Goal: Task Accomplishment & Management: Manage account settings

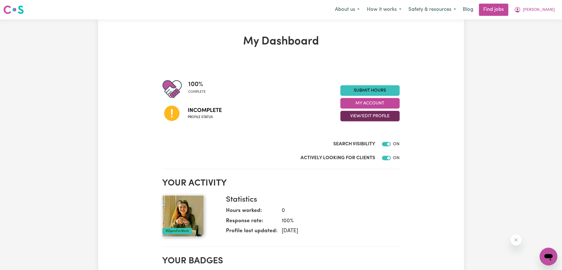
click at [358, 119] on button "View/Edit Profile" at bounding box center [370, 116] width 59 height 11
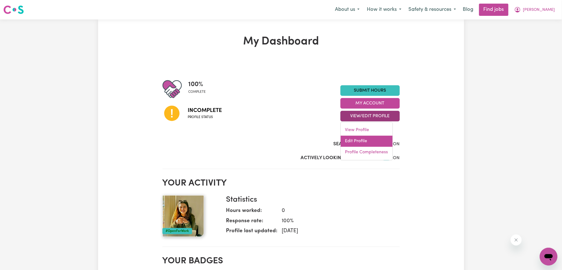
click at [349, 143] on link "Edit Profile" at bounding box center [367, 141] width 52 height 11
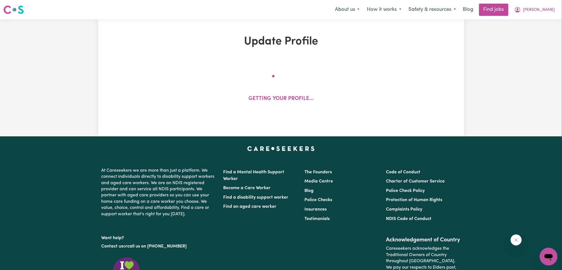
select select "[DEMOGRAPHIC_DATA]"
select select "Australian PR"
select select "Studying a healthcare related degree or qualification"
select select "45"
select select "60"
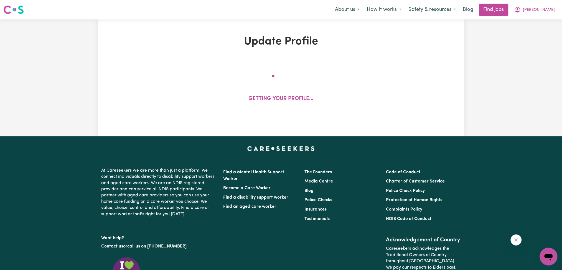
select select "60"
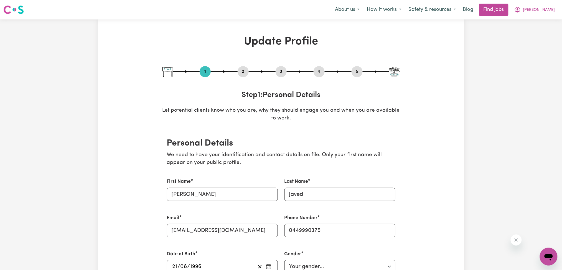
click at [242, 72] on button "2" at bounding box center [243, 71] width 11 height 7
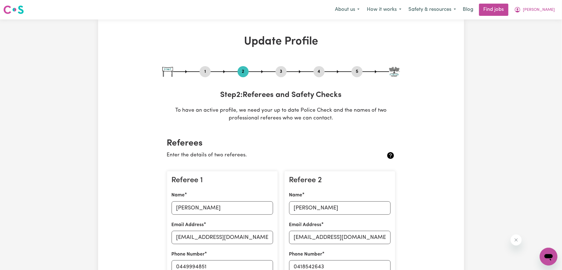
scroll to position [222, 0]
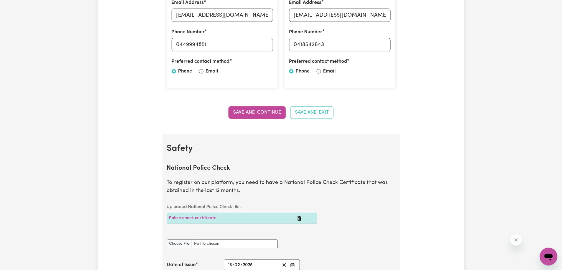
drag, startPoint x: 514, startPoint y: 237, endPoint x: 1017, endPoint y: 452, distance: 547.8
click at [514, 237] on button "Close message from company" at bounding box center [516, 239] width 11 height 11
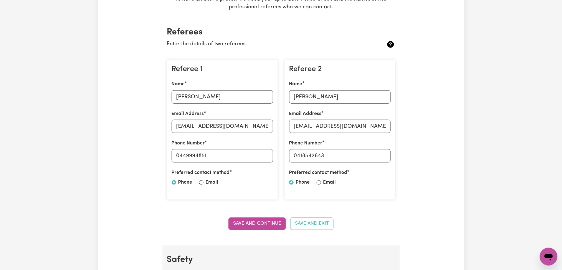
scroll to position [0, 0]
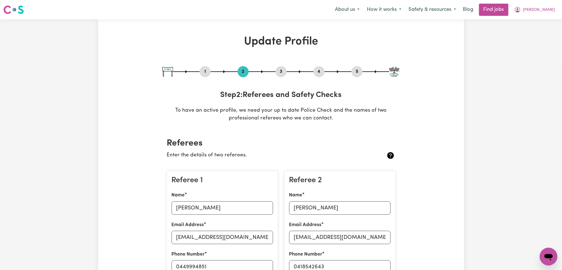
click at [281, 73] on button "3" at bounding box center [281, 71] width 11 height 7
select select "2023"
select select "2025"
select select "Certificate III (Individual Support)"
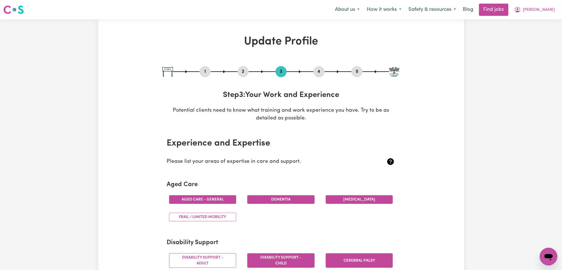
click at [323, 72] on button "4" at bounding box center [319, 71] width 11 height 7
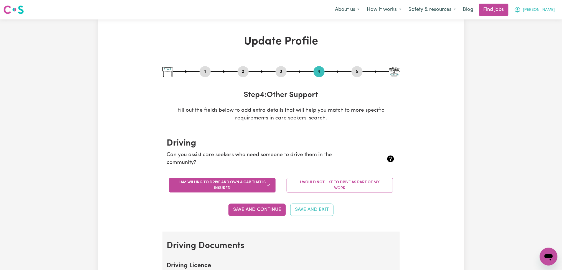
drag, startPoint x: 540, startPoint y: 5, endPoint x: 537, endPoint y: 16, distance: 10.8
click at [540, 6] on button "[PERSON_NAME]" at bounding box center [535, 10] width 48 height 12
click at [529, 42] on link "Logout" at bounding box center [537, 42] width 44 height 11
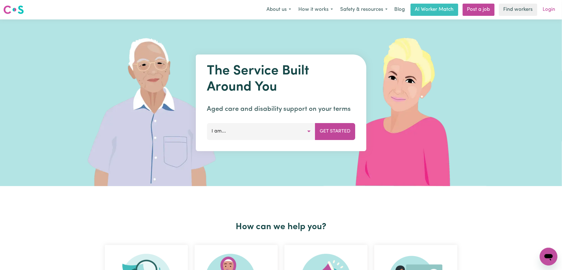
click at [551, 11] on link "Login" at bounding box center [549, 10] width 19 height 12
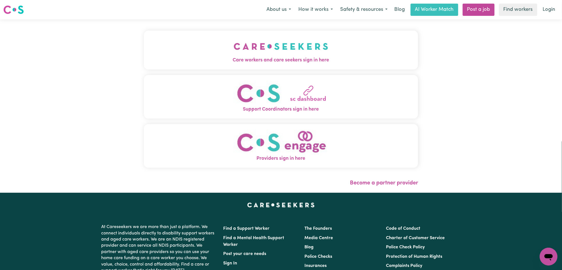
click at [234, 51] on img "Care workers and care seekers sign in here" at bounding box center [281, 46] width 95 height 21
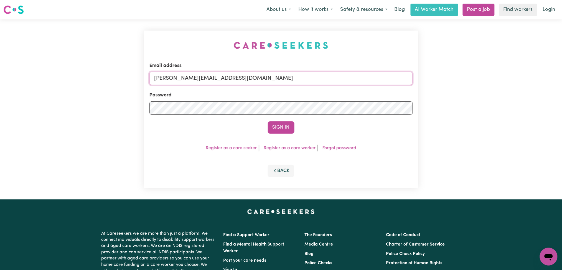
click at [207, 73] on input "[PERSON_NAME][EMAIL_ADDRESS][DOMAIN_NAME]" at bounding box center [282, 78] width 264 height 13
drag, startPoint x: 184, startPoint y: 76, endPoint x: 322, endPoint y: 76, distance: 138.5
click at [322, 76] on input "Superuser~[EMAIL_ADDRESS][DOMAIN_NAME]" at bounding box center [282, 78] width 264 height 13
type input "Superuser~[EMAIL_ADDRESS][DOMAIN_NAME]"
click at [294, 126] on button "Sign In" at bounding box center [281, 127] width 27 height 12
